Goal: Transaction & Acquisition: Purchase product/service

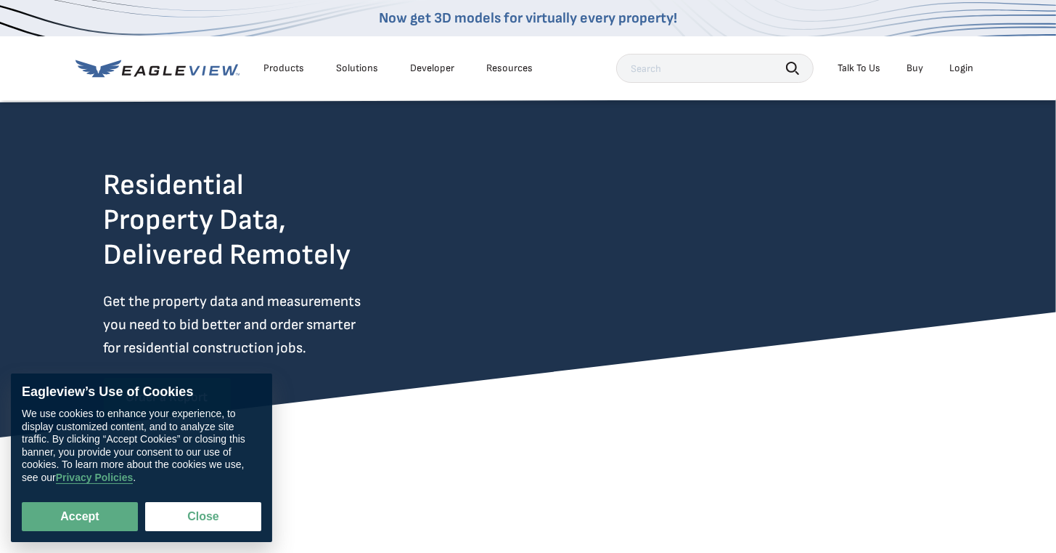
click at [969, 68] on div "Login" at bounding box center [962, 68] width 24 height 13
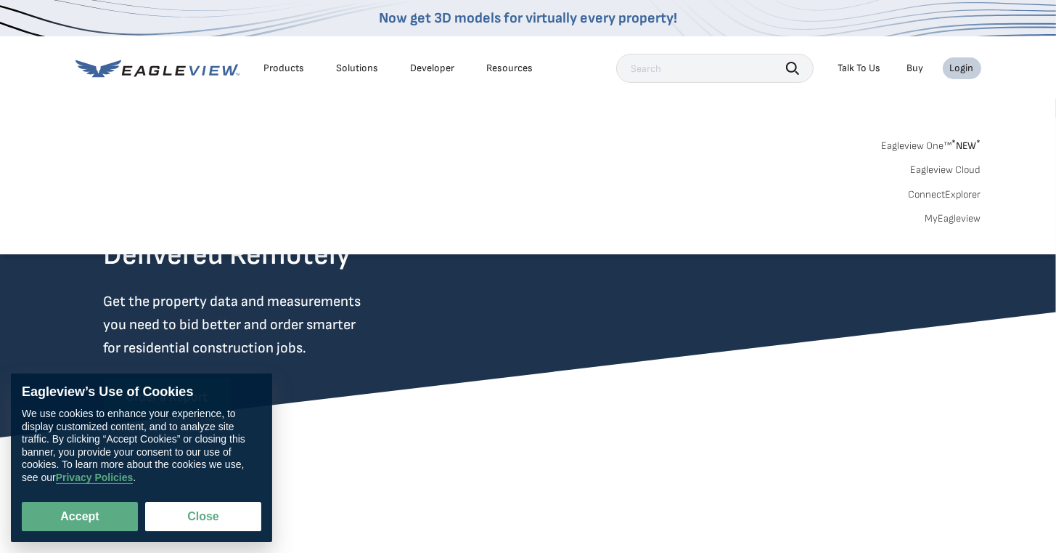
click at [961, 68] on div "Login" at bounding box center [962, 68] width 24 height 13
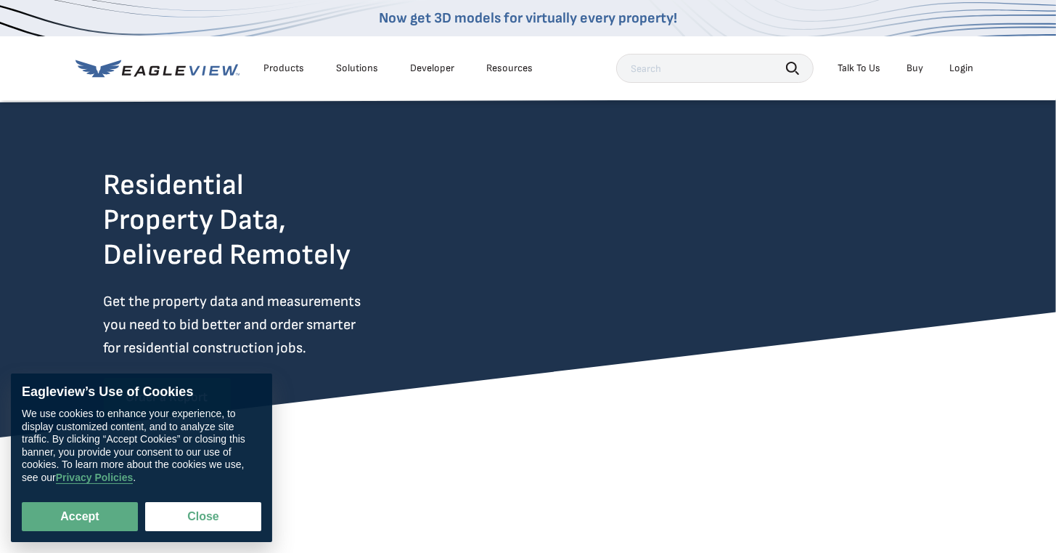
click at [958, 70] on div "Login" at bounding box center [962, 68] width 24 height 13
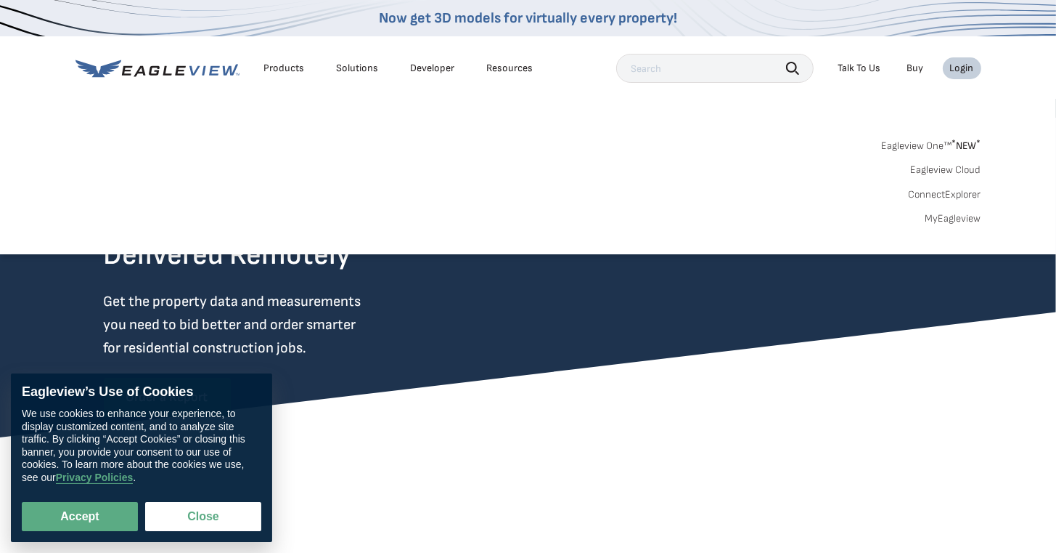
click at [942, 216] on link "MyEagleview" at bounding box center [954, 218] width 56 height 13
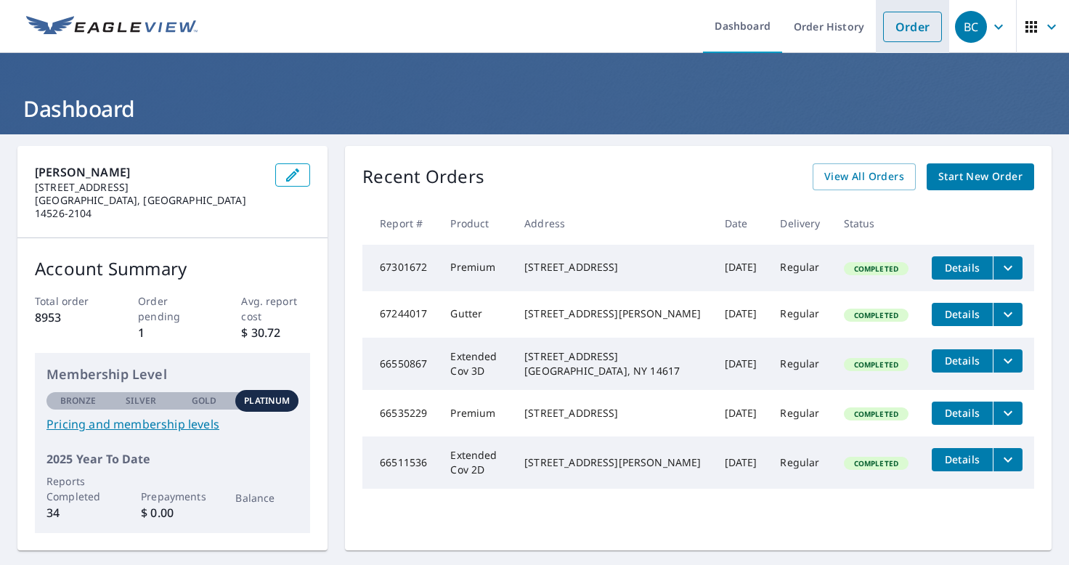
click at [883, 29] on link "Order" at bounding box center [912, 27] width 59 height 30
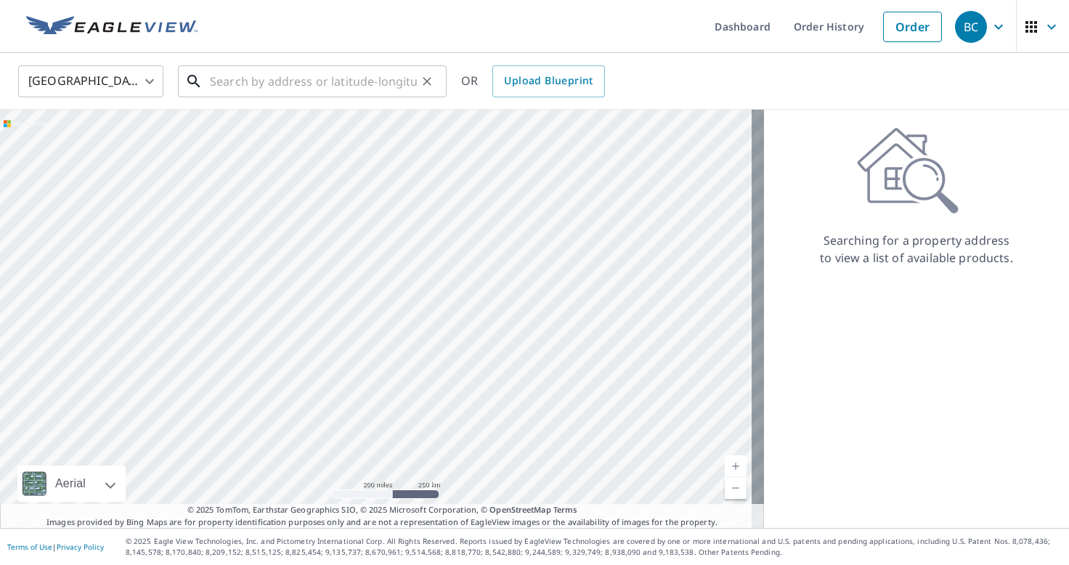
click at [273, 70] on input "text" at bounding box center [313, 81] width 207 height 41
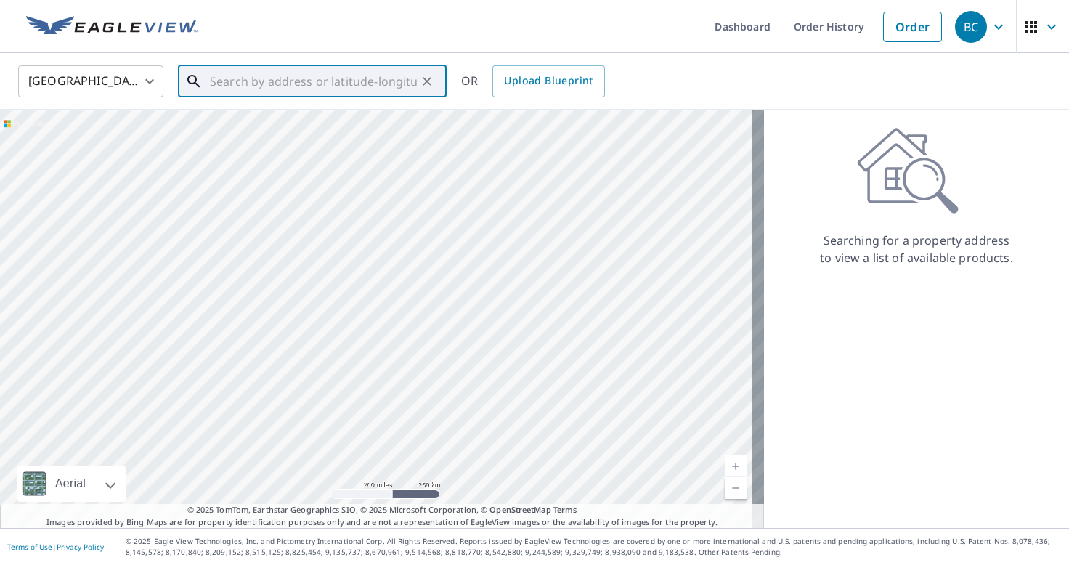
paste input "[STREET_ADDRESS]"
click at [293, 141] on p "[GEOGRAPHIC_DATA]" at bounding box center [321, 139] width 228 height 15
type input "[STREET_ADDRESS][PERSON_NAME]"
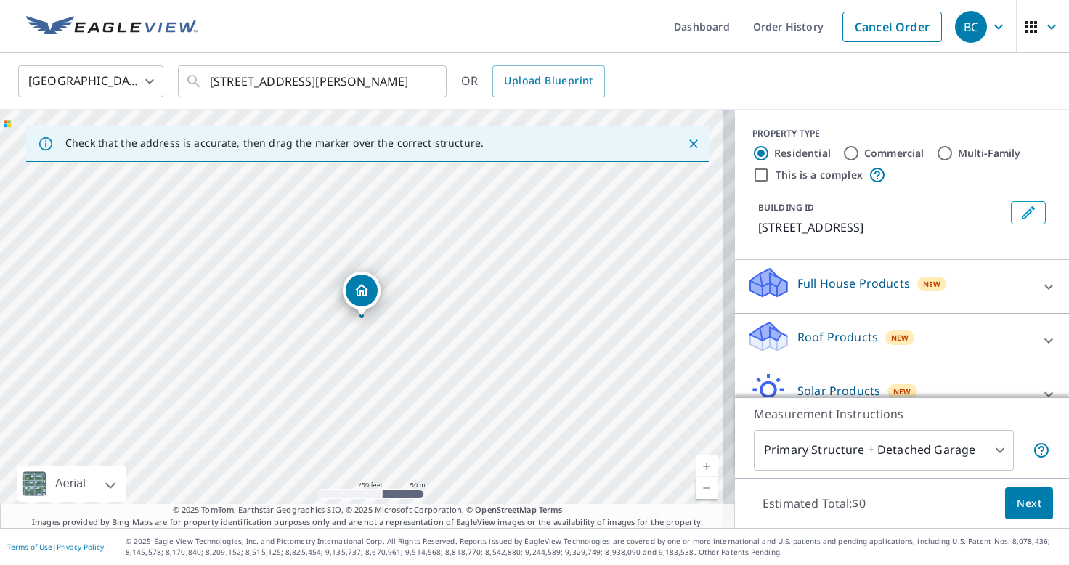
click at [930, 75] on div "[GEOGRAPHIC_DATA] [GEOGRAPHIC_DATA] ​ [STREET_ADDRESS][PERSON_NAME] ​ OR Upload…" at bounding box center [529, 81] width 1044 height 34
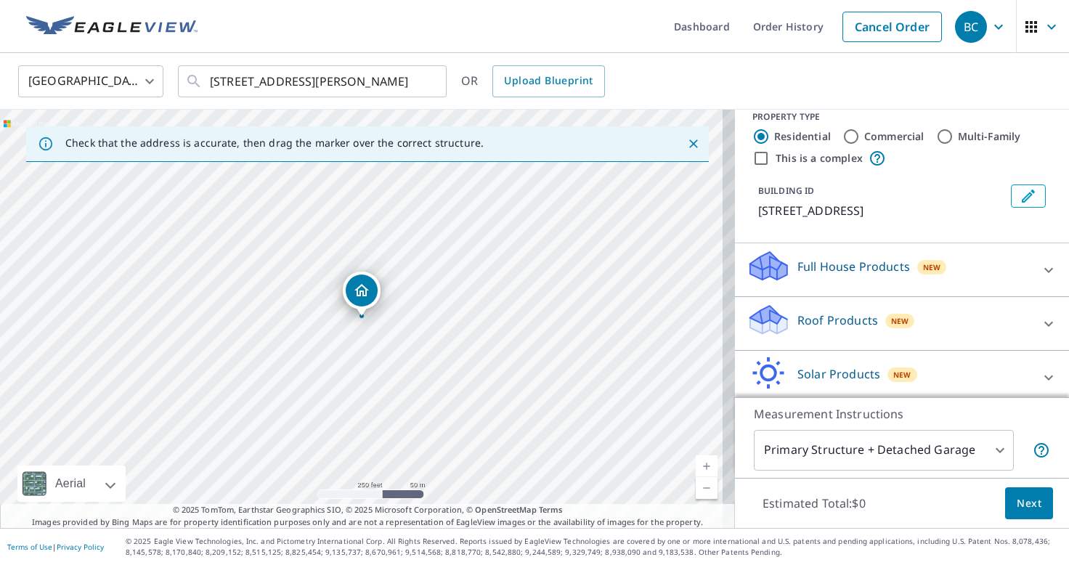
scroll to position [77, 0]
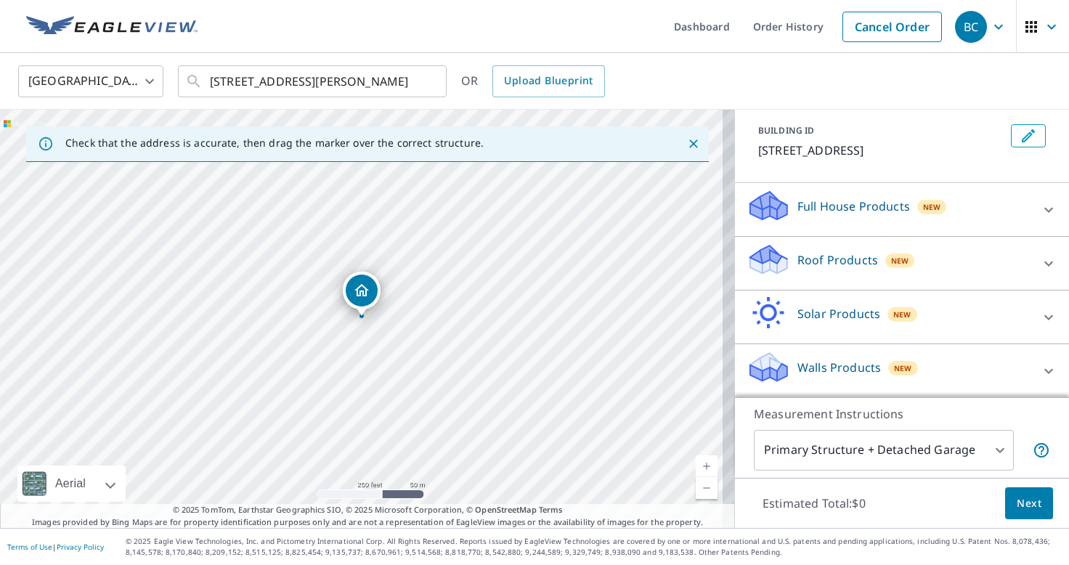
click at [1040, 373] on icon at bounding box center [1048, 370] width 17 height 17
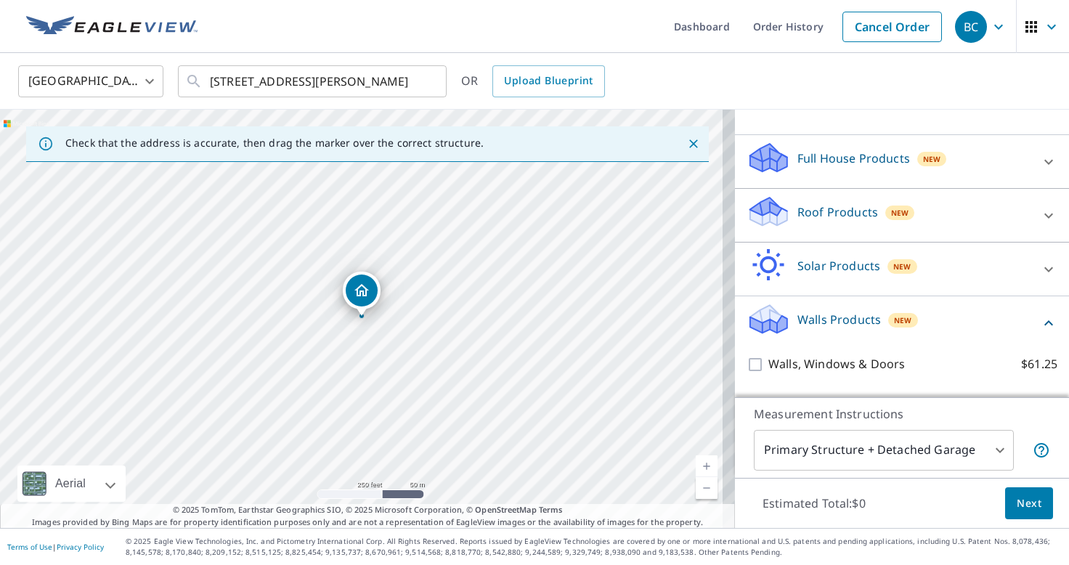
scroll to position [159, 0]
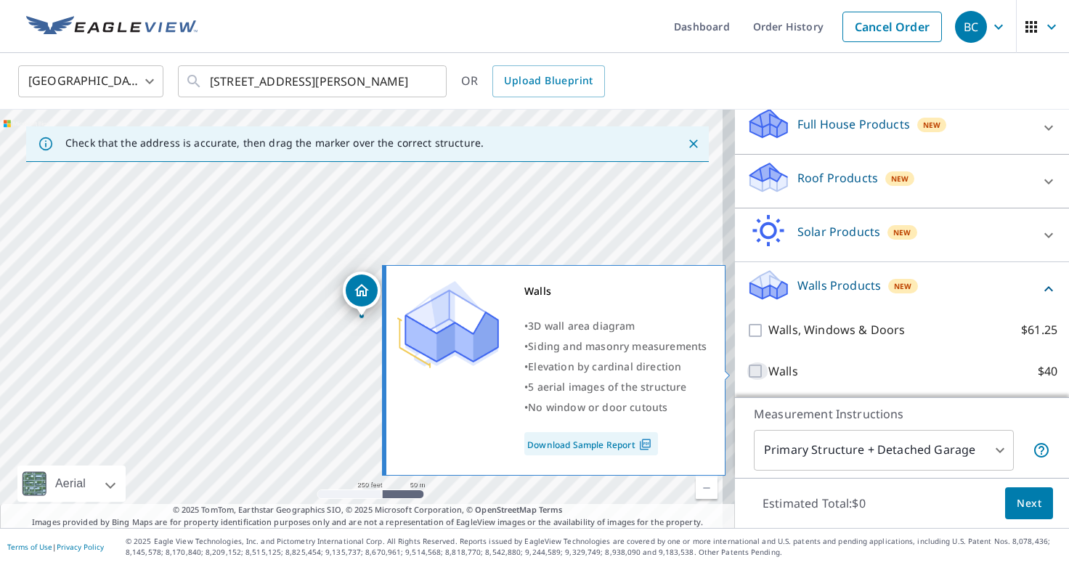
click at [746, 372] on input "Walls $40" at bounding box center [757, 370] width 22 height 17
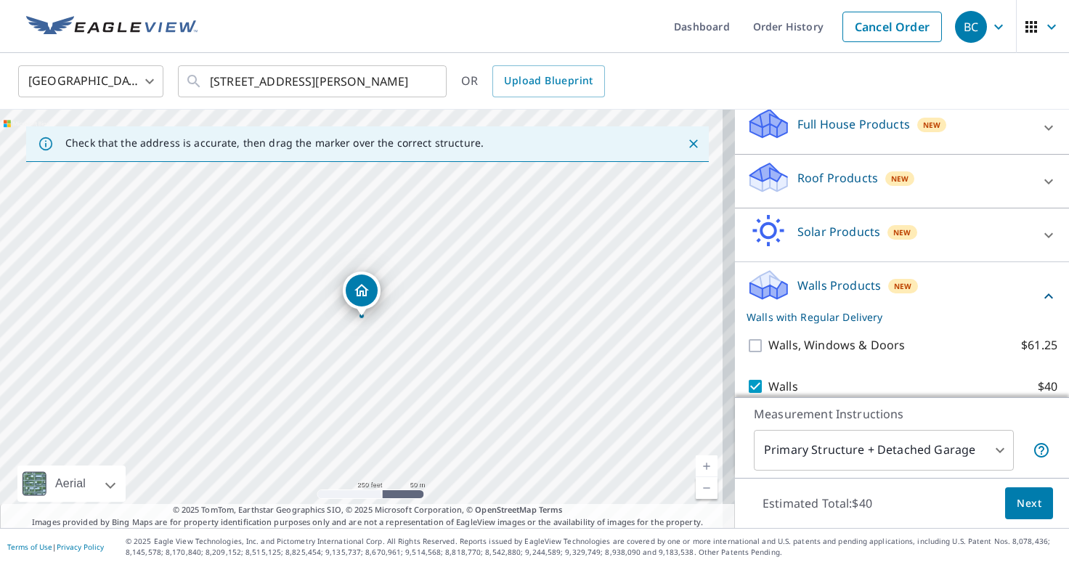
scroll to position [206, 0]
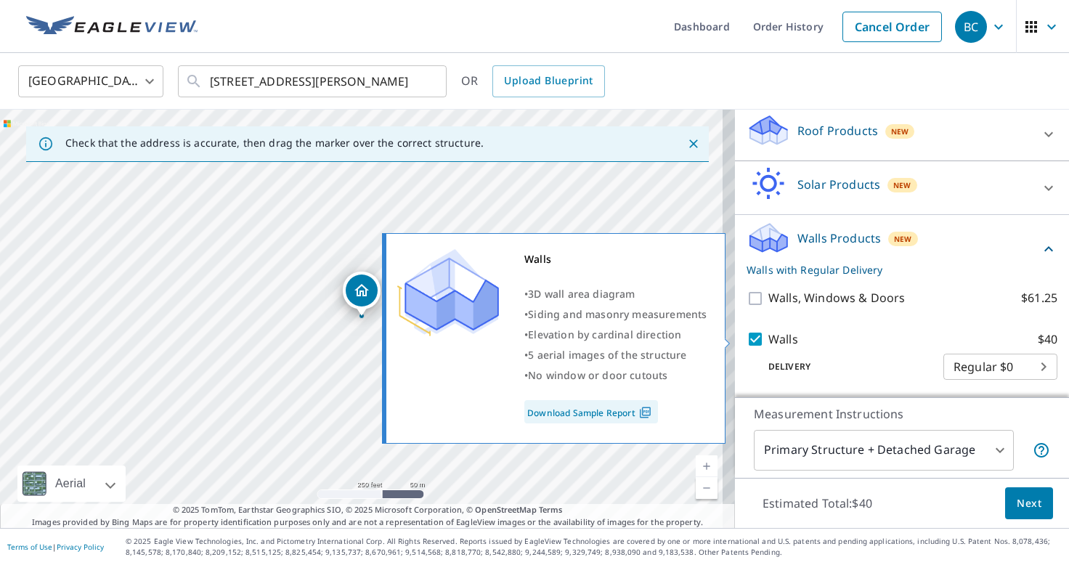
click at [746, 339] on input "Walls $40" at bounding box center [757, 338] width 22 height 17
checkbox input "false"
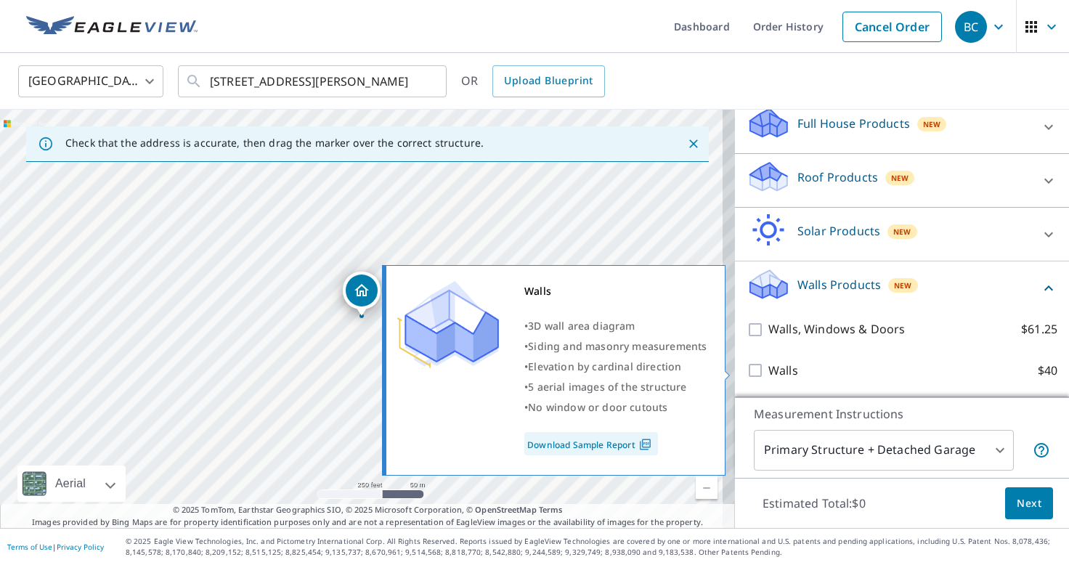
scroll to position [159, 0]
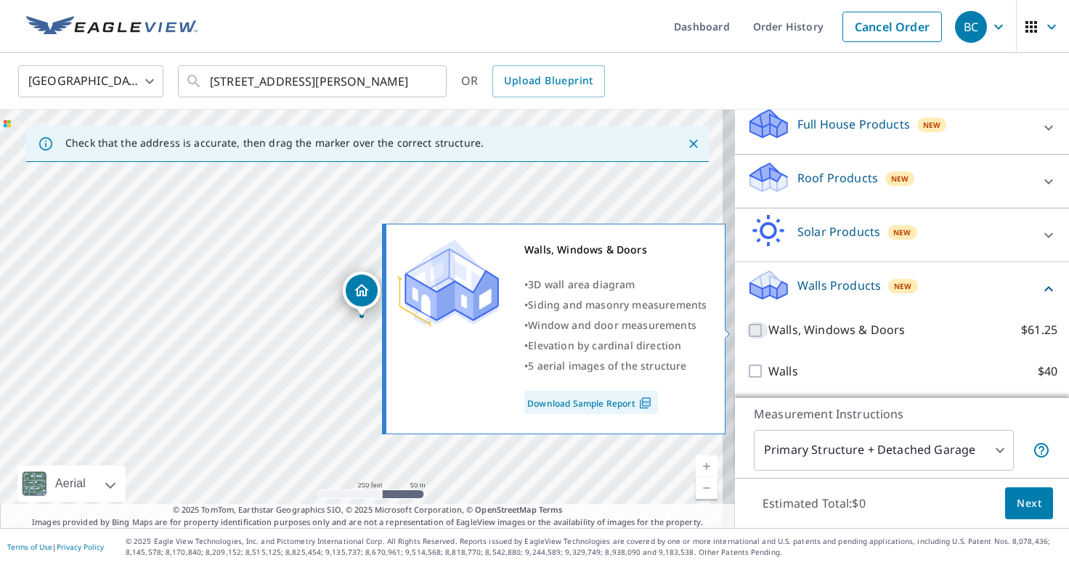
click at [746, 329] on input "Walls, Windows & Doors $61.25" at bounding box center [757, 330] width 22 height 17
checkbox input "true"
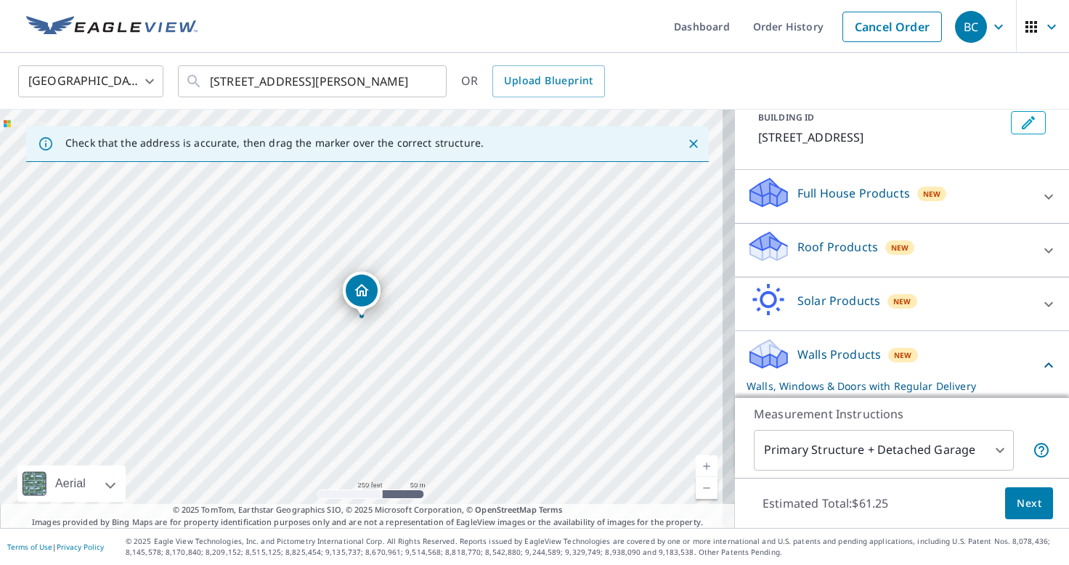
scroll to position [206, 0]
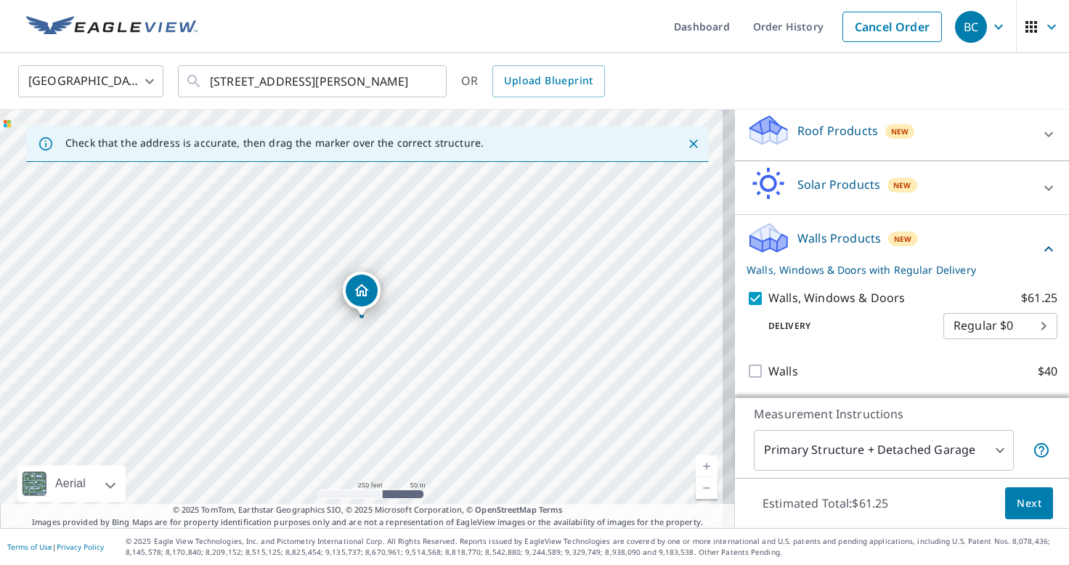
click at [990, 457] on body "BC BC Dashboard Order History Cancel Order [DEMOGRAPHIC_DATA][GEOGRAPHIC_DATA] …" at bounding box center [534, 282] width 1069 height 565
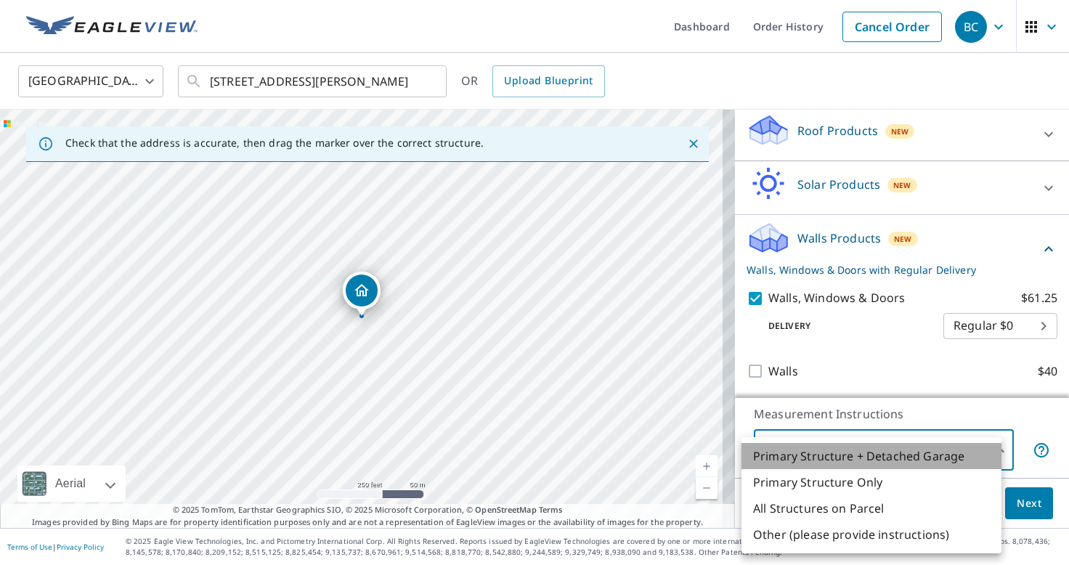
click at [940, 451] on li "Primary Structure + Detached Garage" at bounding box center [871, 456] width 260 height 26
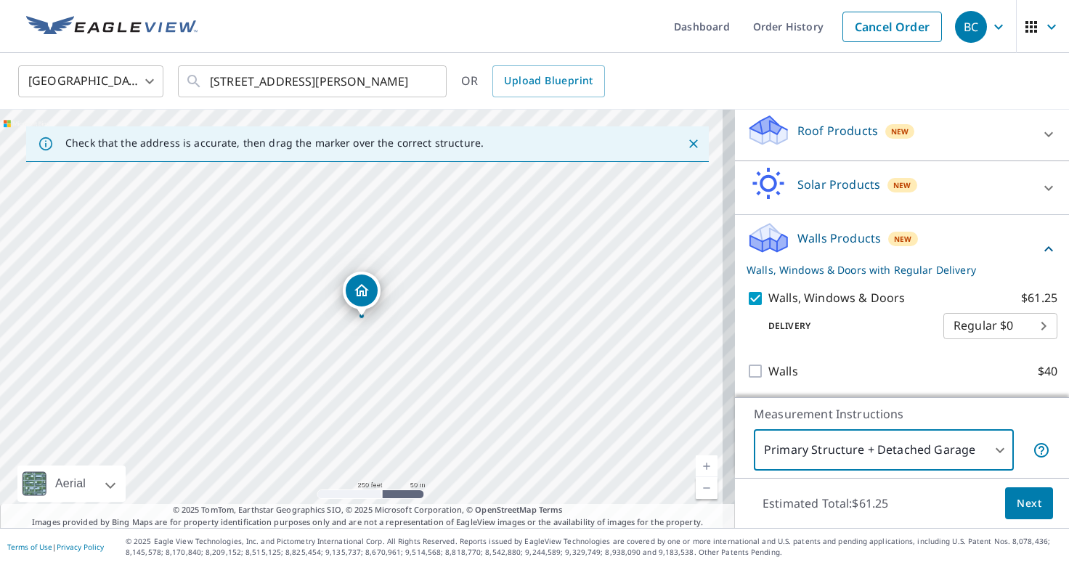
click at [1025, 499] on span "Next" at bounding box center [1029, 503] width 25 height 18
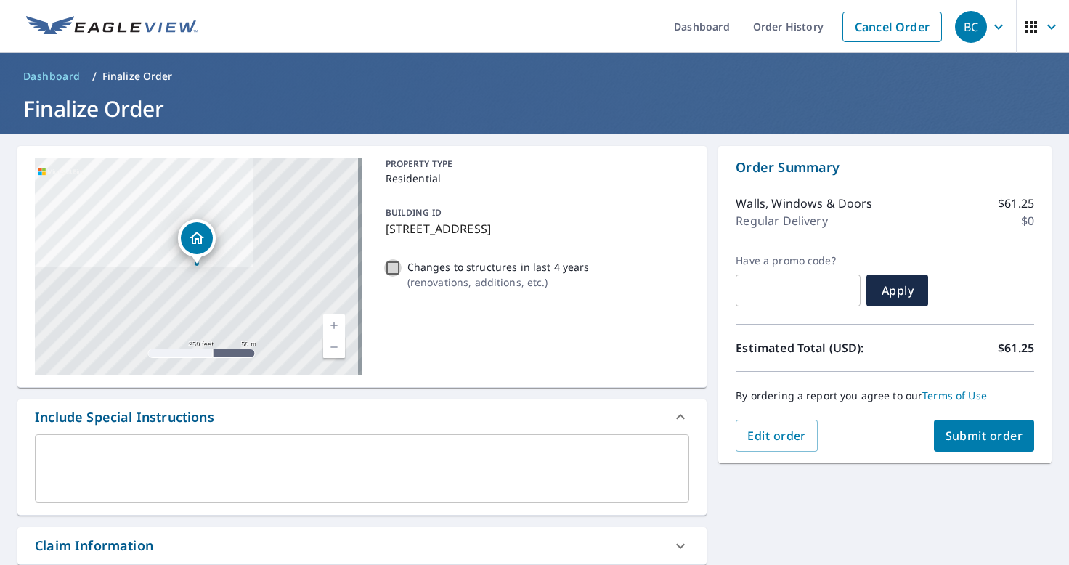
click at [385, 273] on input "Changes to structures in last 4 years ( renovations, additions, etc. )" at bounding box center [392, 267] width 17 height 17
checkbox input "true"
click at [972, 436] on span "Submit order" at bounding box center [984, 436] width 78 height 16
checkbox input "true"
